Goal: Go to known website: Access a specific website the user already knows

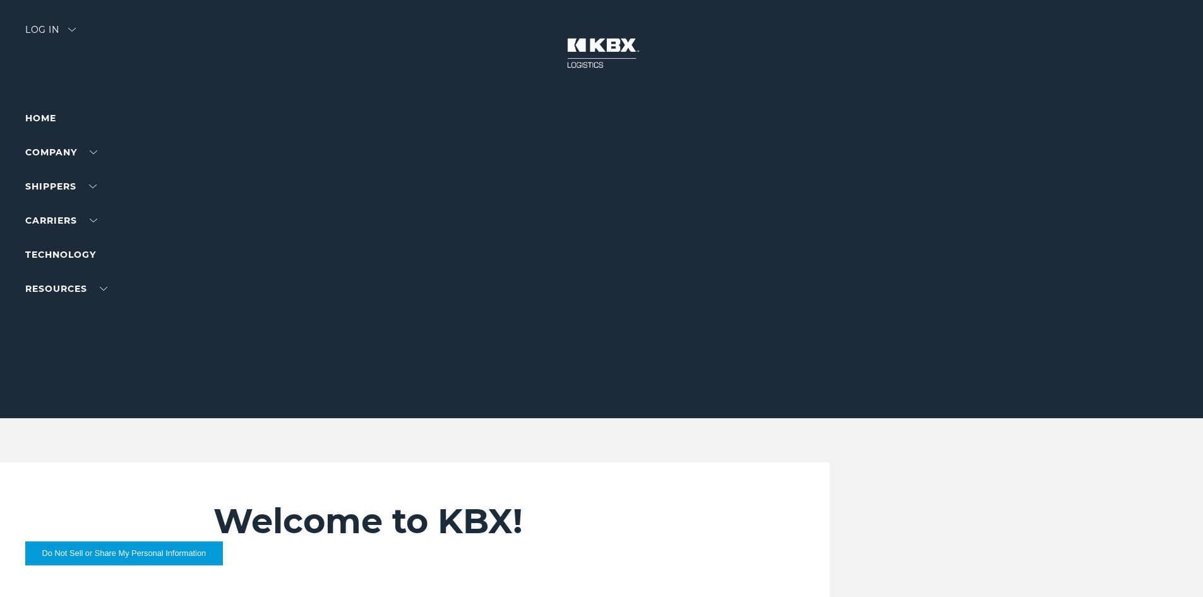
click at [54, 28] on div "Log in" at bounding box center [50, 34] width 50 height 18
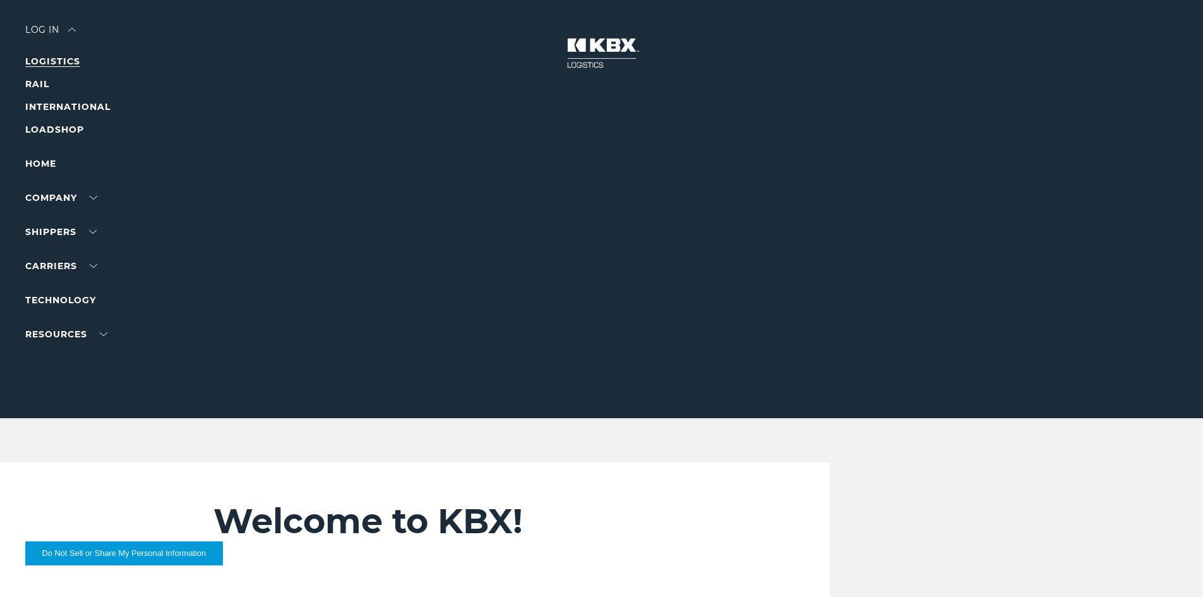
click at [58, 57] on link "LOGISTICS" at bounding box center [52, 61] width 55 height 11
click at [52, 62] on link "LOGISTICS" at bounding box center [52, 61] width 55 height 11
click at [63, 60] on link "LOGISTICS" at bounding box center [52, 61] width 55 height 11
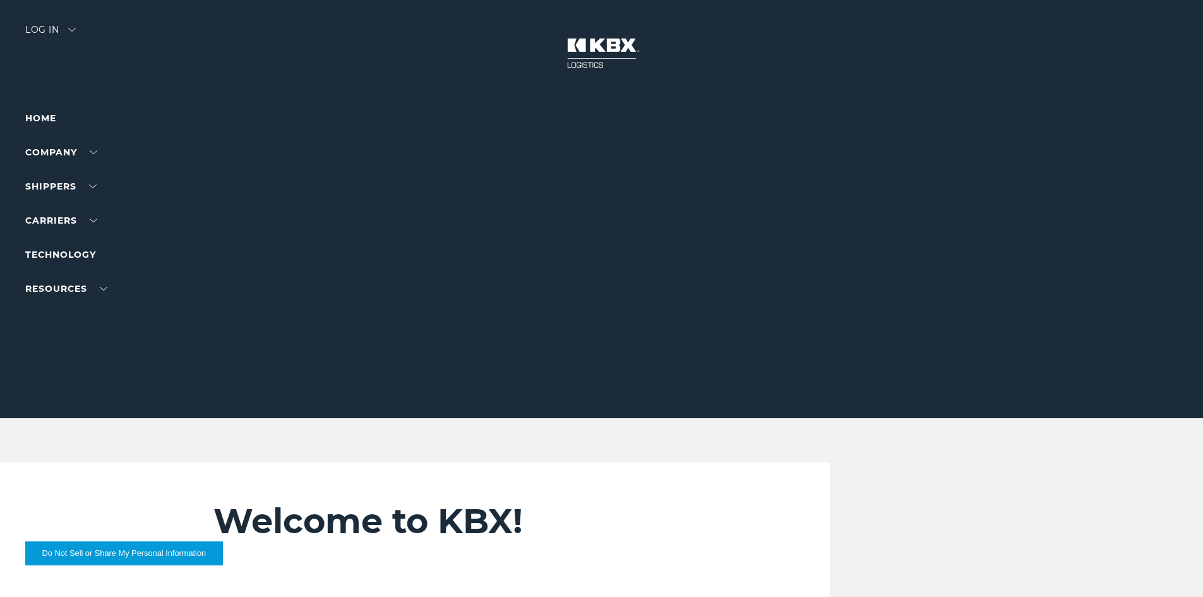
click at [43, 25] on div "Log in" at bounding box center [50, 34] width 50 height 18
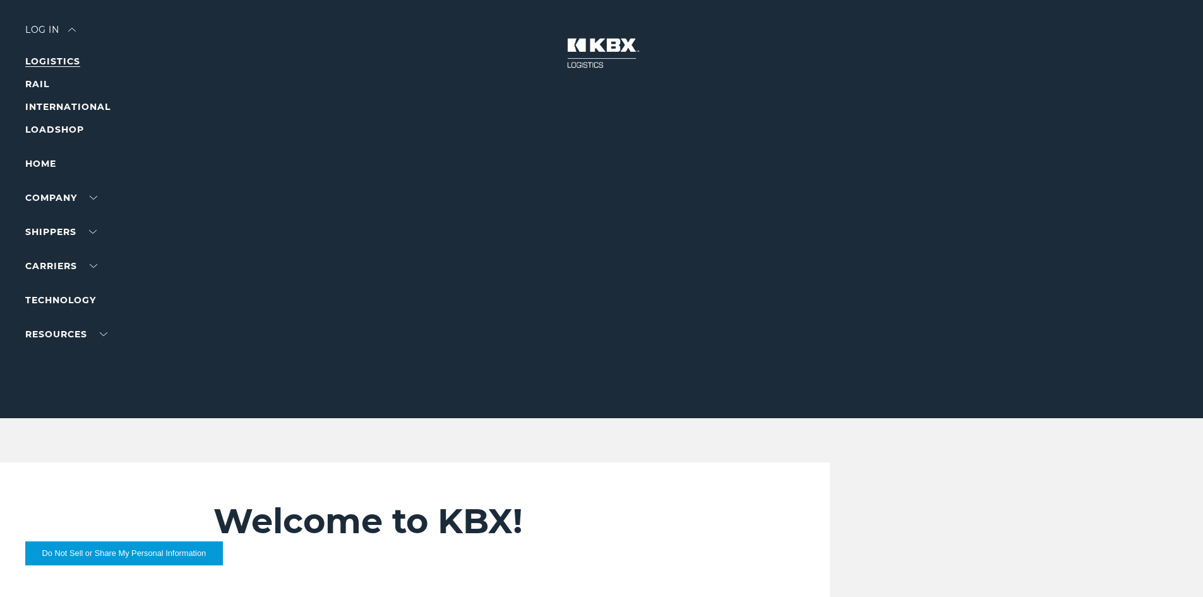
click at [52, 61] on link "LOGISTICS" at bounding box center [52, 61] width 55 height 11
